Goal: Download file/media

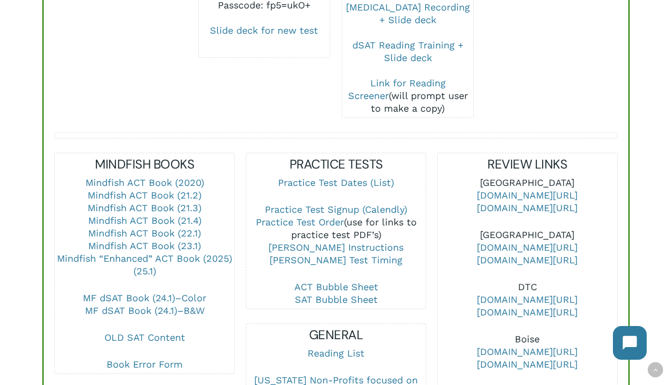
scroll to position [302, 0]
click at [146, 306] on link "MF dSAT Book (24.1)–B&W" at bounding box center [145, 311] width 120 height 11
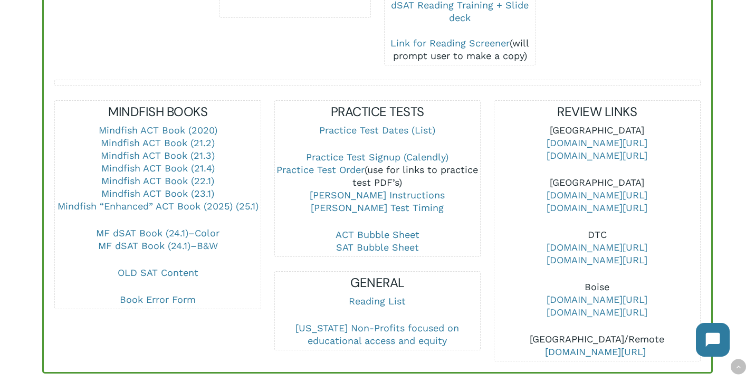
scroll to position [351, 0]
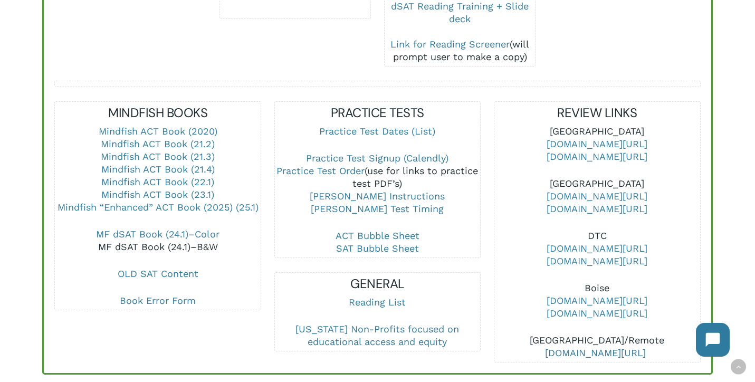
click at [206, 241] on link "MF dSAT Book (24.1)–B&W" at bounding box center [158, 246] width 120 height 11
